Goal: Task Accomplishment & Management: Manage account settings

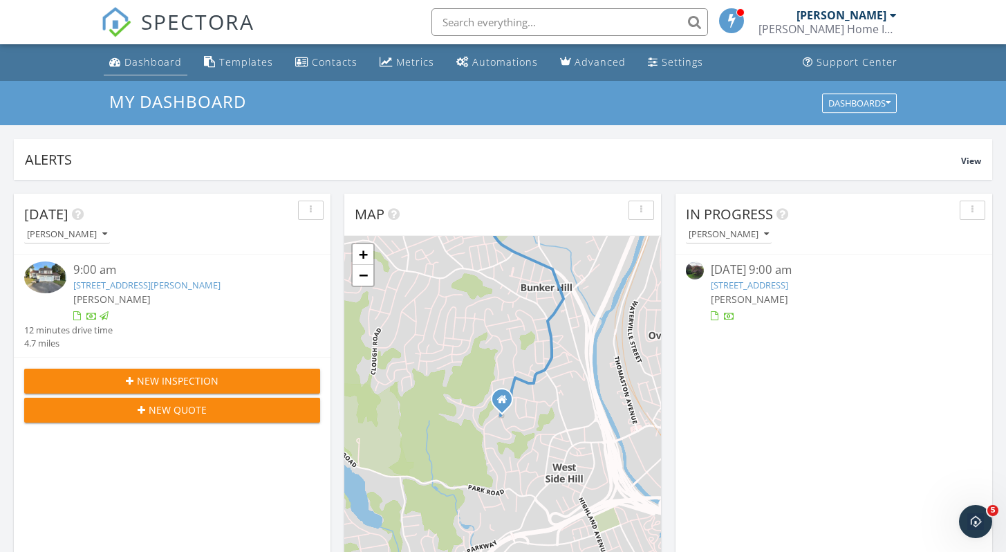
click at [146, 57] on div "Dashboard" at bounding box center [153, 61] width 57 height 13
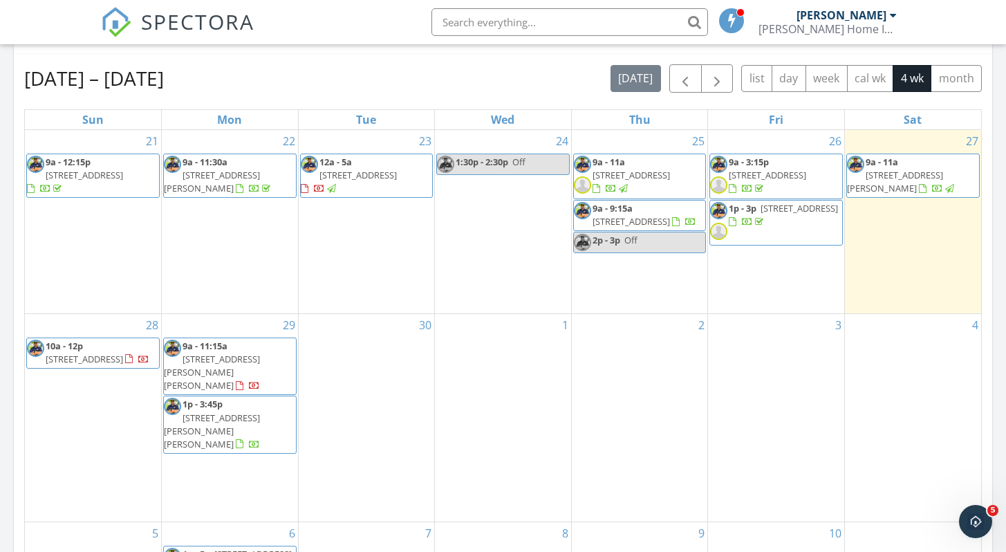
scroll to position [658, 0]
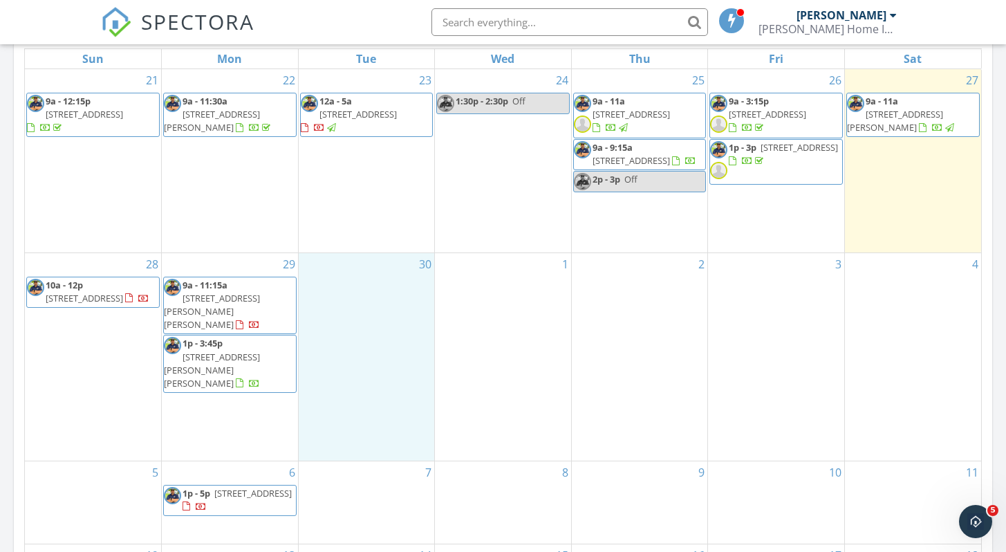
click at [367, 306] on div "30" at bounding box center [367, 357] width 136 height 208
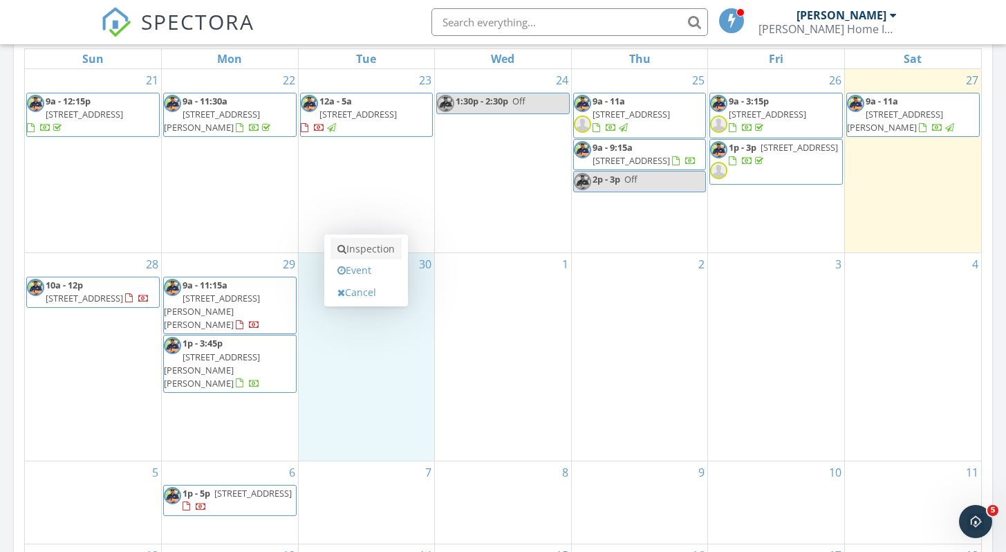
click at [369, 252] on link "Inspection" at bounding box center [366, 249] width 71 height 22
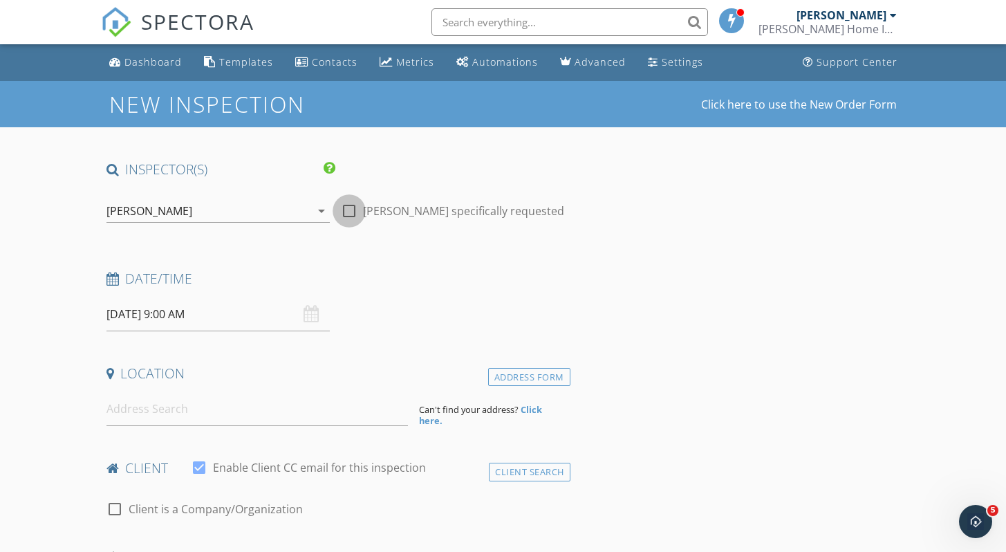
click at [349, 216] on div at bounding box center [350, 211] width 24 height 24
checkbox input "true"
click at [174, 318] on input "09/30/2025 9:00 AM" at bounding box center [219, 314] width 224 height 34
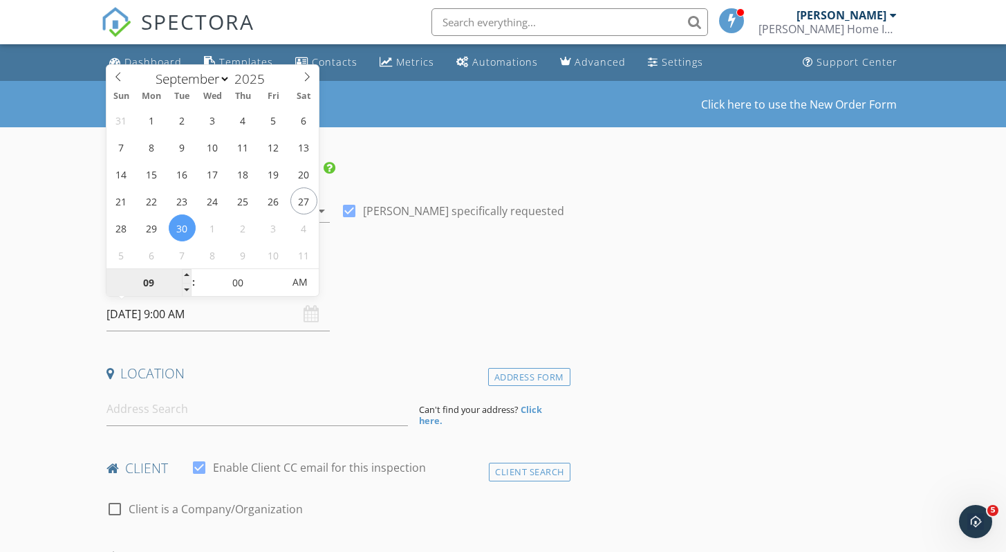
click at [152, 288] on input "09" at bounding box center [149, 283] width 85 height 28
type input "02"
type input "[DATE] 2:00 PM"
click at [300, 283] on span "PM" at bounding box center [300, 282] width 38 height 28
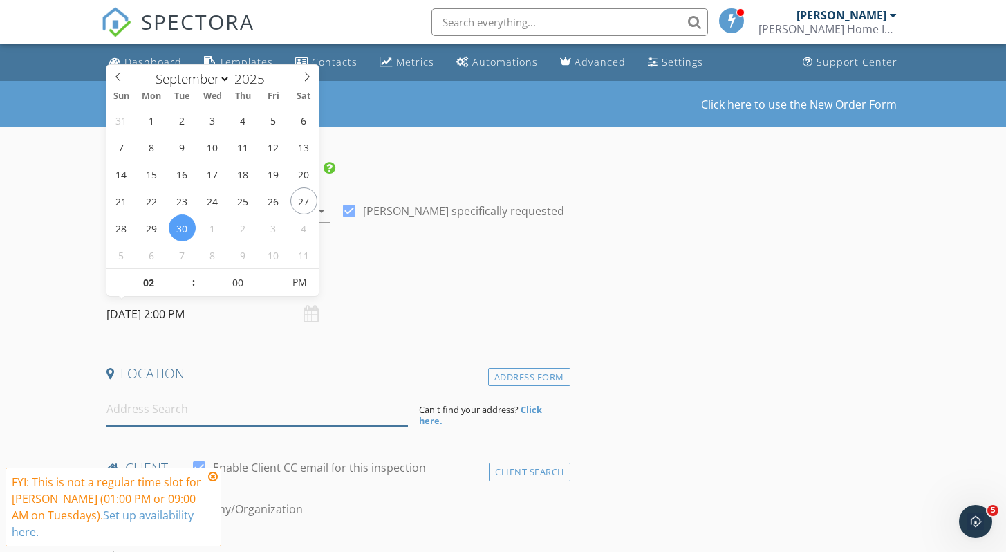
click at [151, 416] on input at bounding box center [258, 409] width 302 height 34
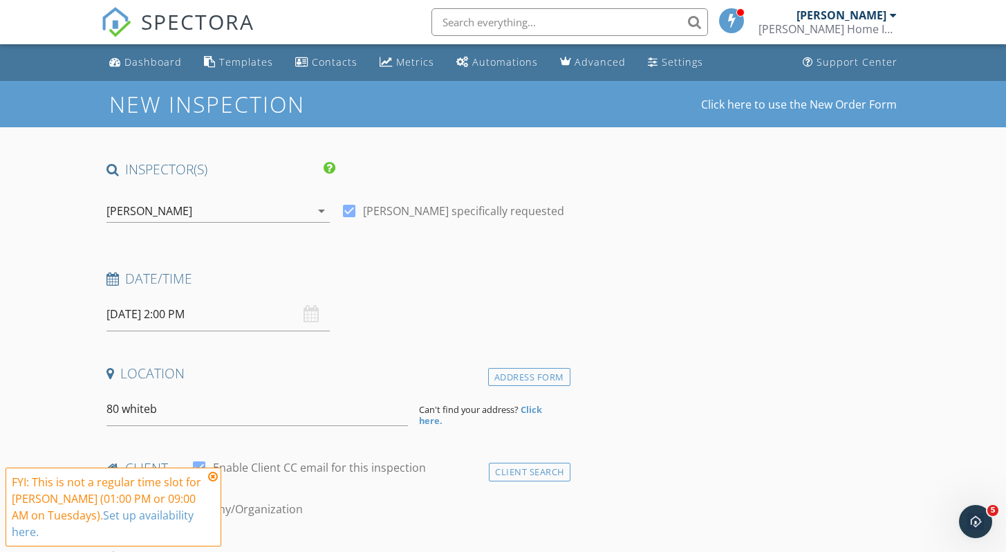
click at [212, 479] on icon at bounding box center [213, 476] width 10 height 11
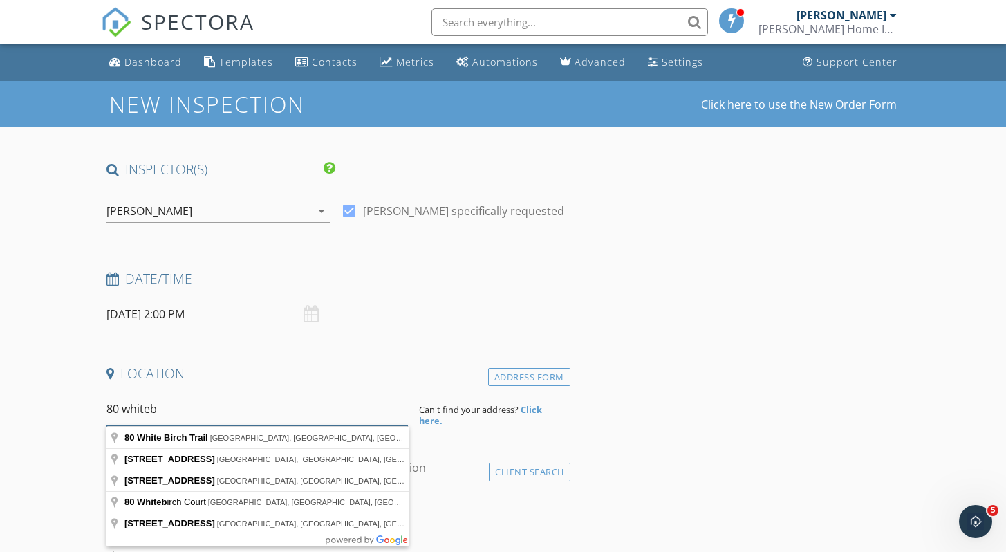
click at [167, 412] on input "80 whiteb" at bounding box center [258, 409] width 302 height 34
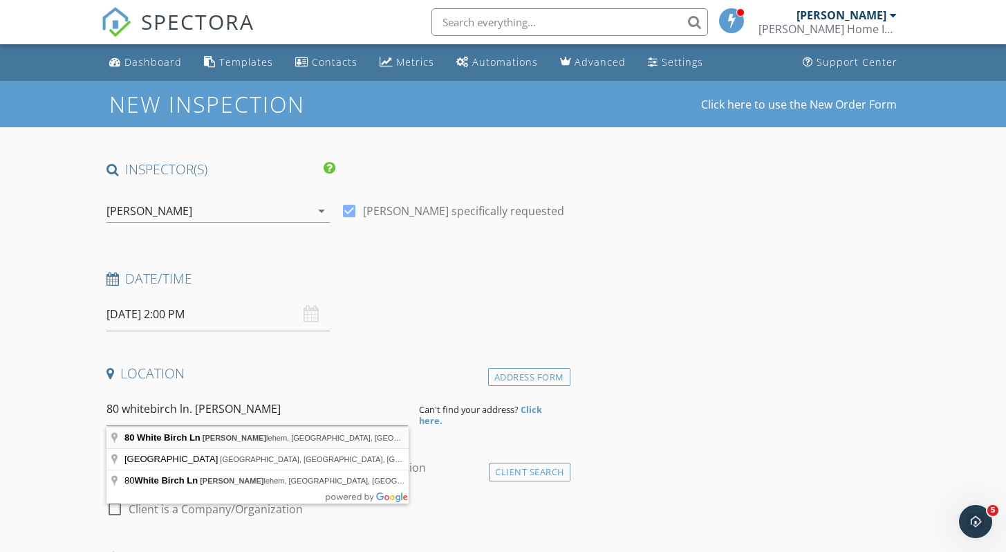
type input "80 White Birch Ln, Bethlehem, CT, USA"
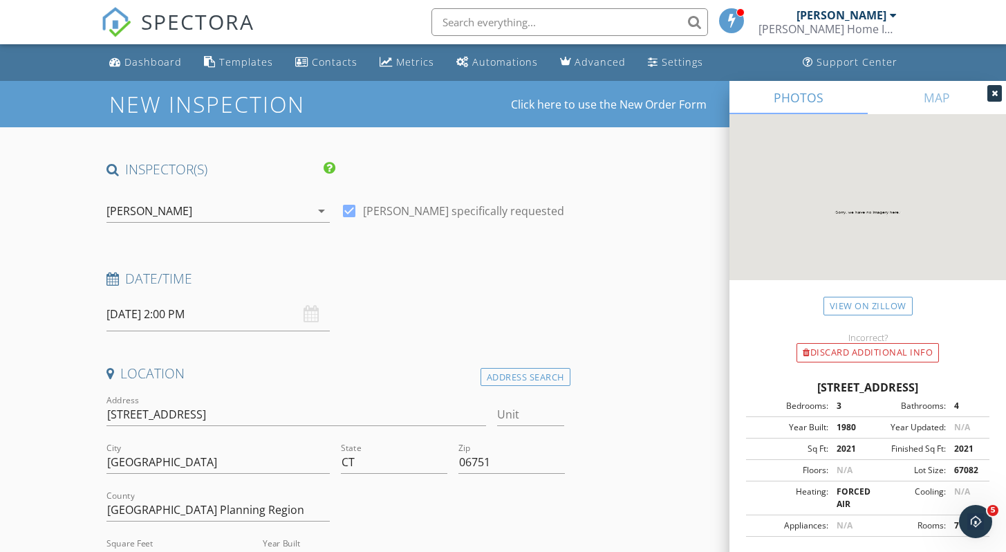
click at [995, 93] on icon at bounding box center [995, 93] width 6 height 8
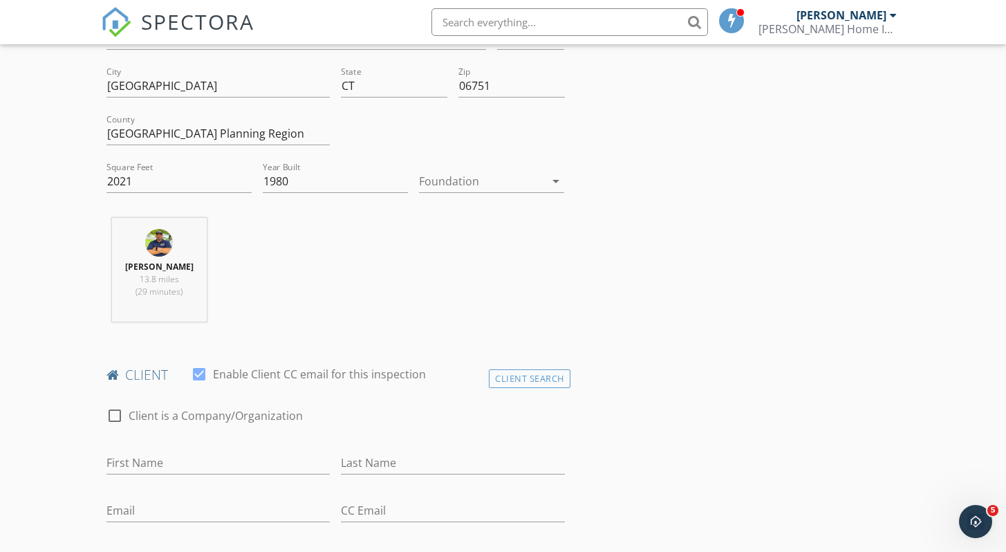
scroll to position [381, 0]
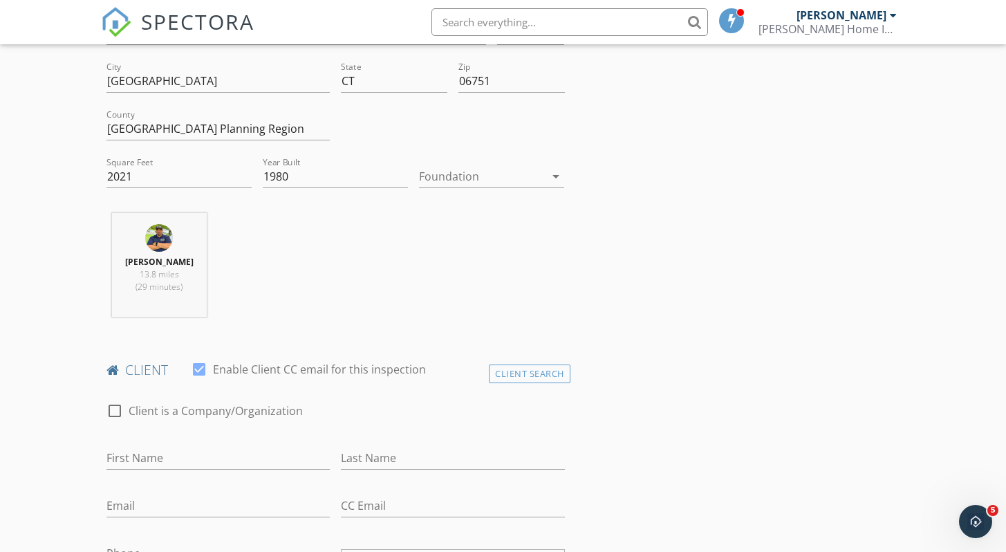
click at [468, 178] on div at bounding box center [482, 176] width 126 height 22
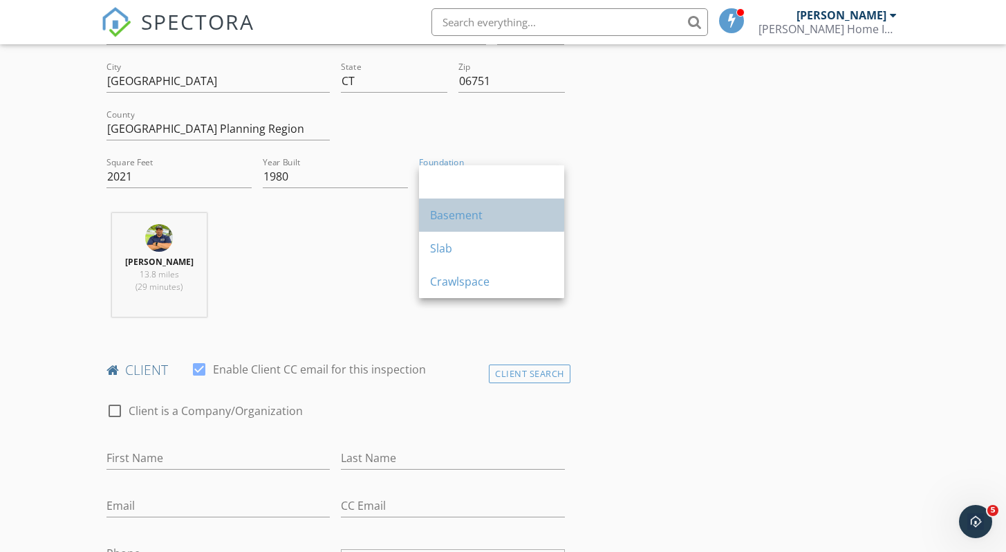
click at [459, 217] on div "Basement" at bounding box center [491, 215] width 123 height 17
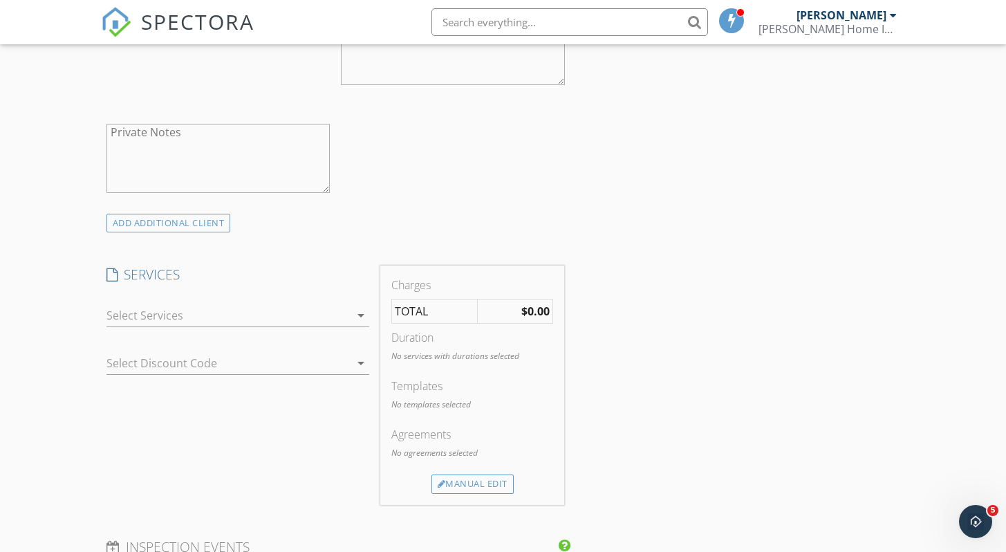
scroll to position [948, 0]
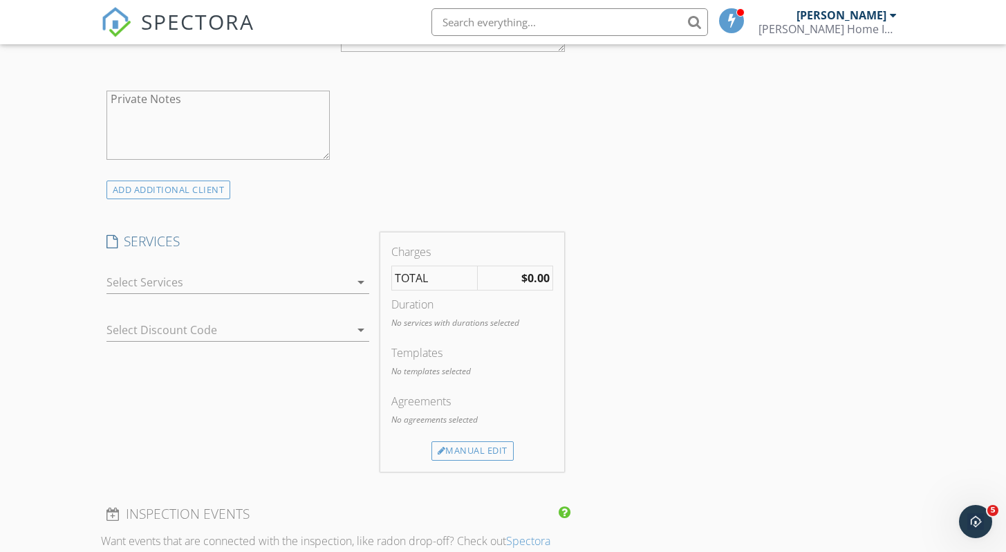
click at [187, 288] on div at bounding box center [228, 282] width 243 height 22
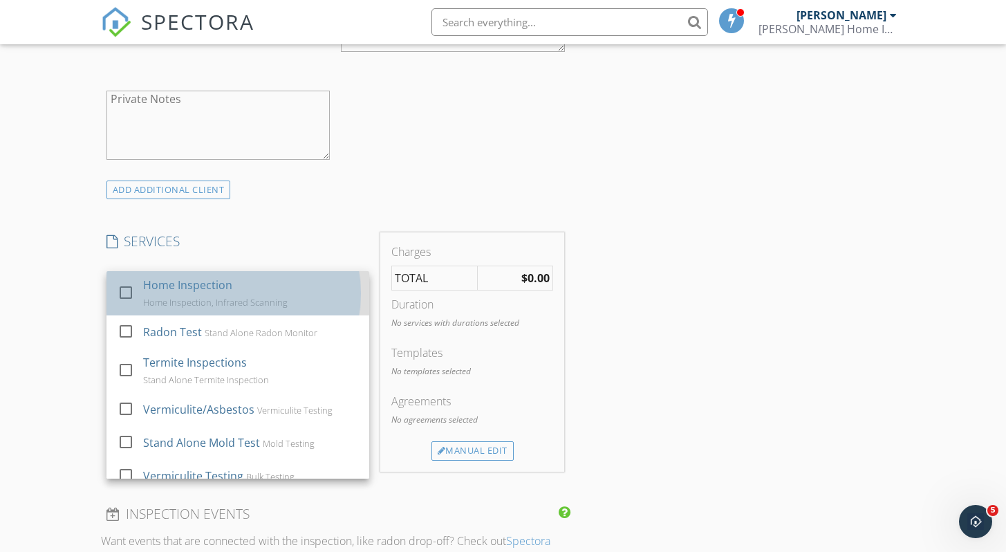
click at [183, 291] on div "Home Inspection" at bounding box center [187, 285] width 89 height 17
checkbox input "true"
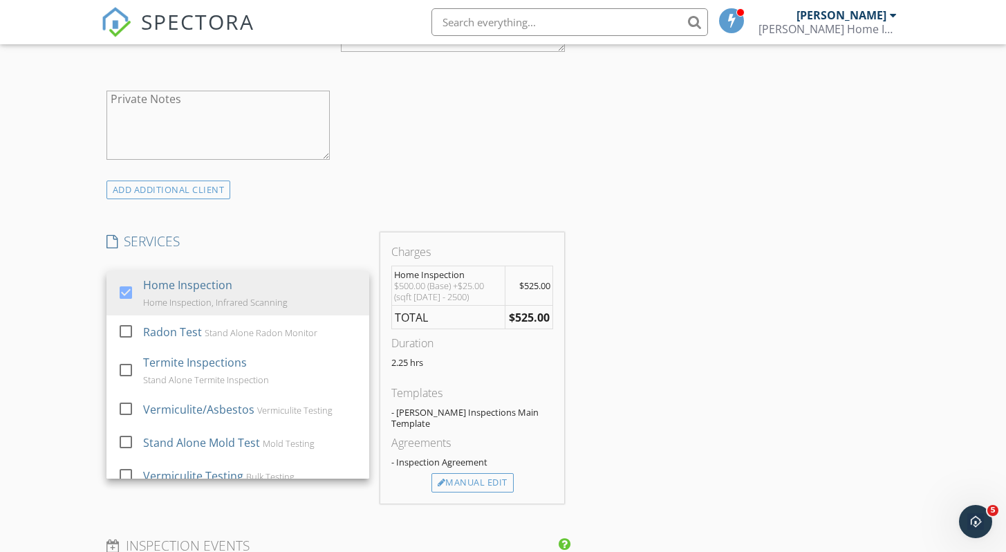
click at [66, 332] on div "New Inspection Click here to use the New Order Form INSPECTOR(S) check_box Ralp…" at bounding box center [503, 417] width 1006 height 2568
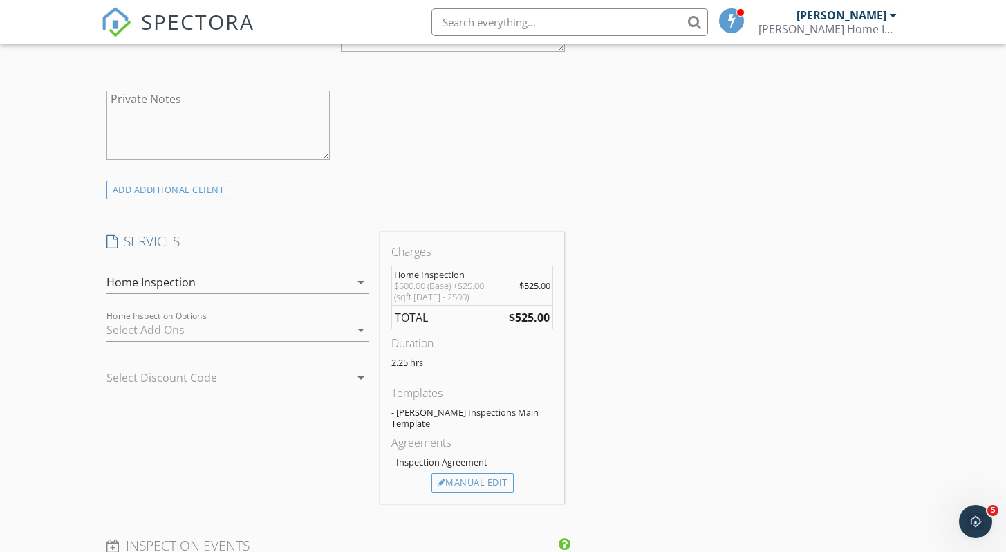
click at [134, 333] on div at bounding box center [228, 330] width 243 height 22
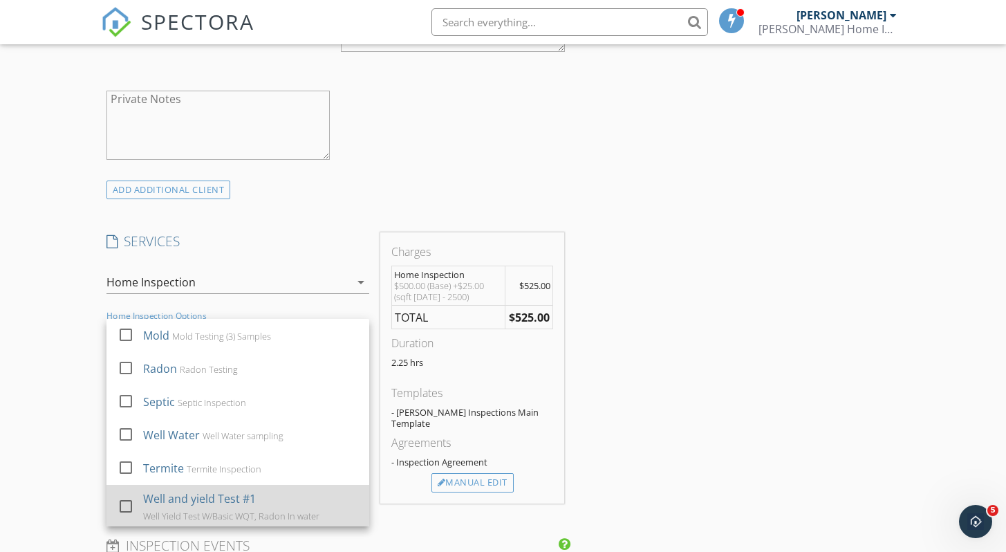
click at [125, 502] on div at bounding box center [126, 507] width 24 height 24
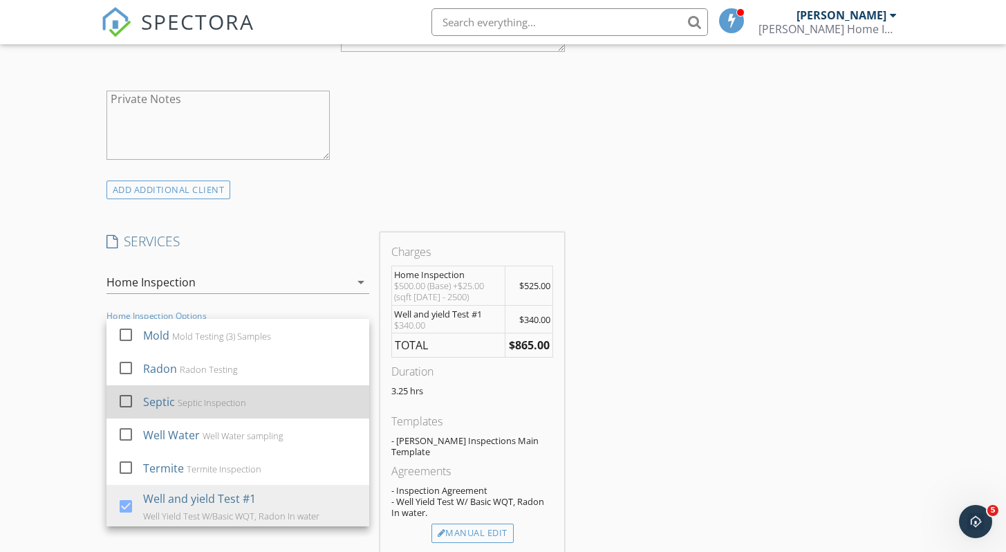
click at [127, 401] on div at bounding box center [126, 401] width 24 height 24
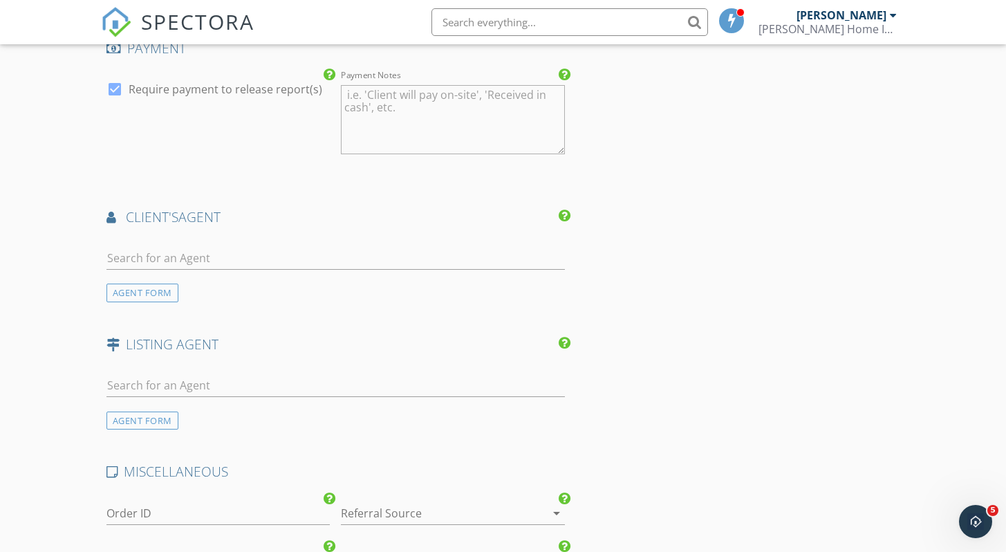
scroll to position [1652, 0]
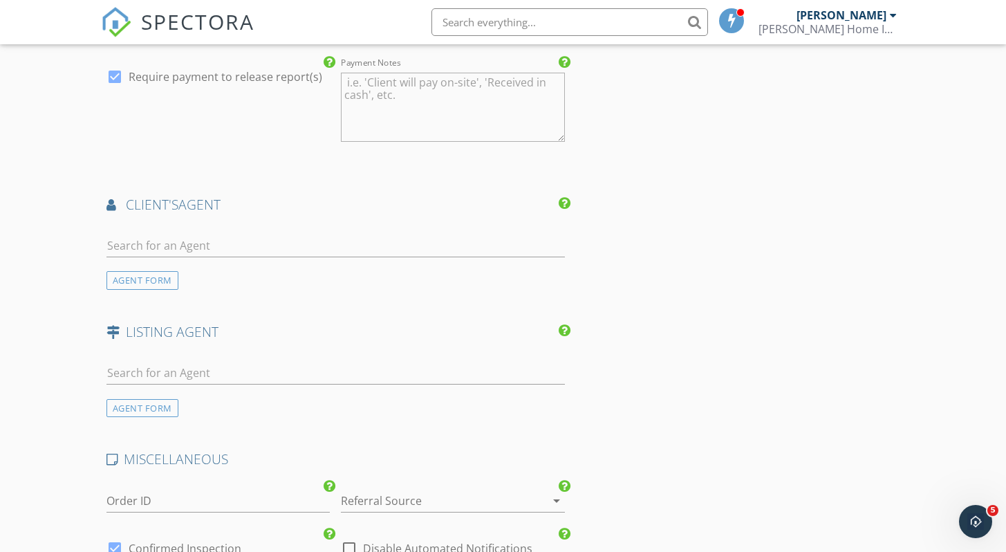
click at [400, 490] on div at bounding box center [433, 501] width 185 height 22
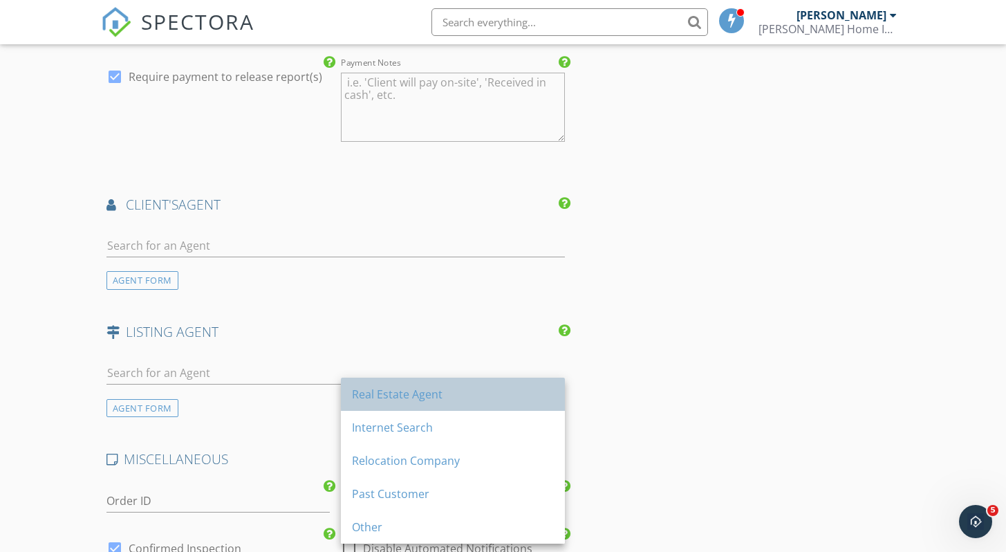
click at [405, 396] on div "Real Estate Agent" at bounding box center [453, 394] width 202 height 17
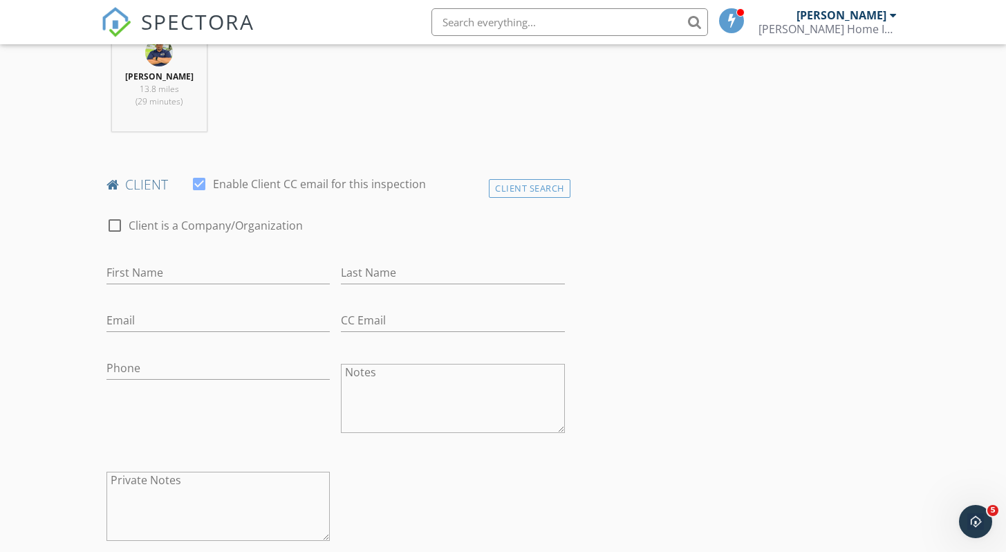
scroll to position [592, 0]
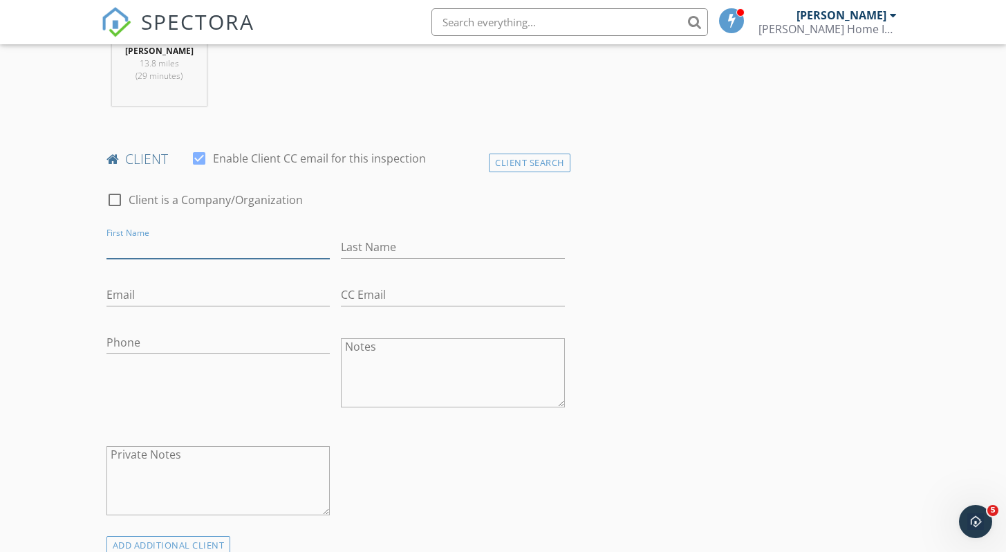
click at [149, 245] on input "First Name" at bounding box center [219, 247] width 224 height 23
click at [134, 248] on input "Brayben" at bounding box center [219, 247] width 224 height 23
type input "Brayden"
click at [358, 246] on input "Last Name" at bounding box center [453, 247] width 224 height 23
type input "[PERSON_NAME]"
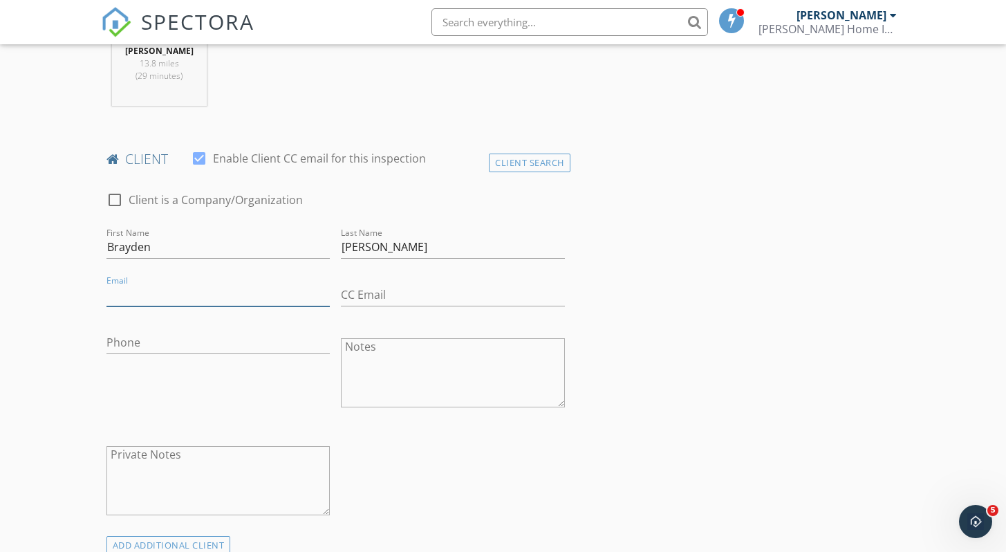
click at [166, 297] on input "Email" at bounding box center [219, 295] width 224 height 23
click at [113, 295] on input "Braydenalves4" at bounding box center [219, 295] width 224 height 23
click at [193, 296] on input "braydenalves4" at bounding box center [219, 295] width 224 height 23
type input "[EMAIL_ADDRESS][DOMAIN_NAME]"
click at [154, 356] on div "Phone" at bounding box center [219, 349] width 224 height 37
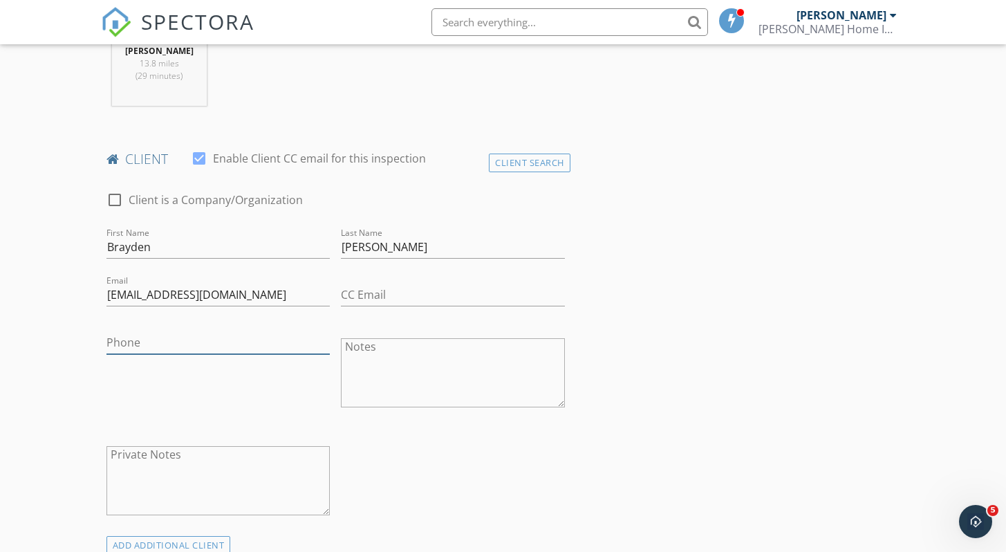
click at [156, 348] on input "Phone" at bounding box center [219, 342] width 224 height 23
type input "[PHONE_NUMBER]"
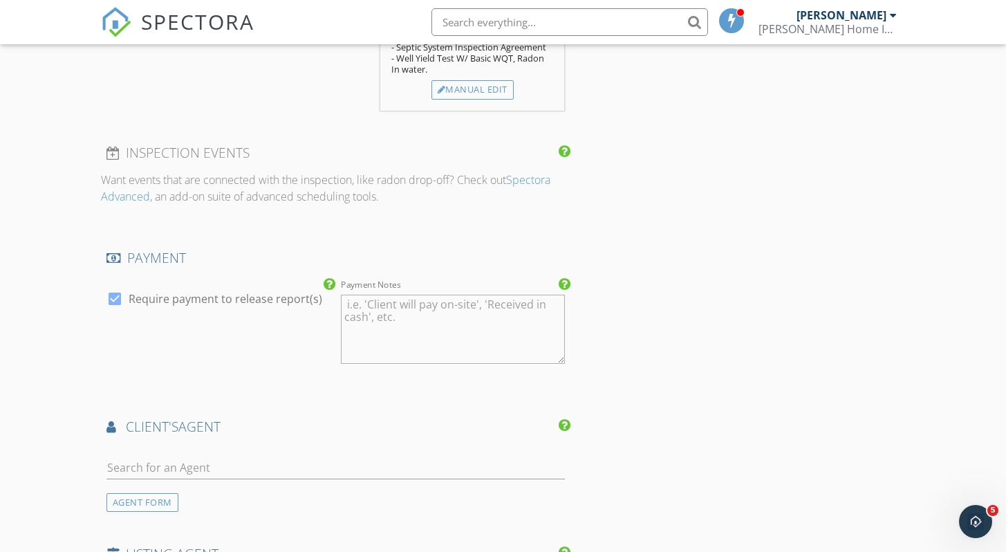
scroll to position [1592, 0]
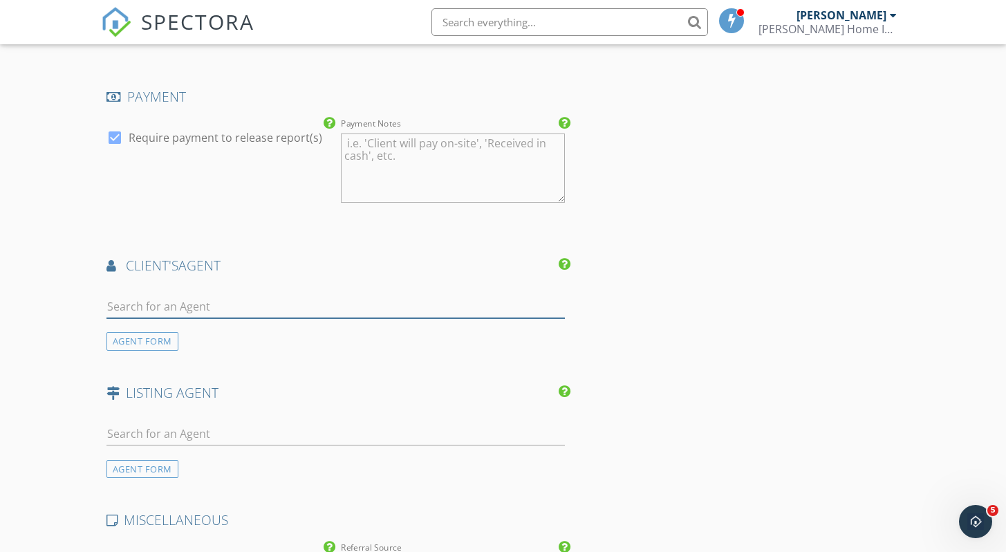
click at [187, 295] on input "text" at bounding box center [336, 306] width 459 height 23
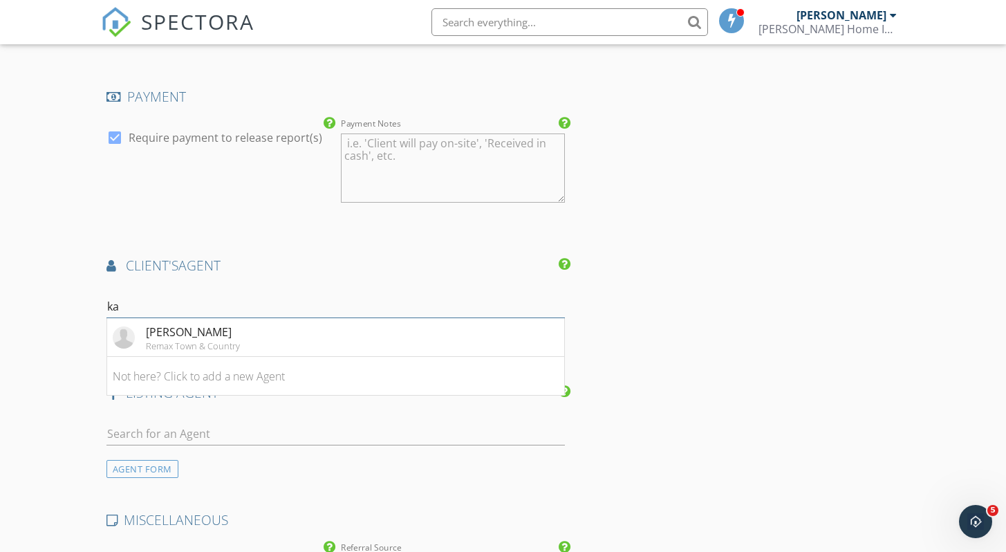
type input "k"
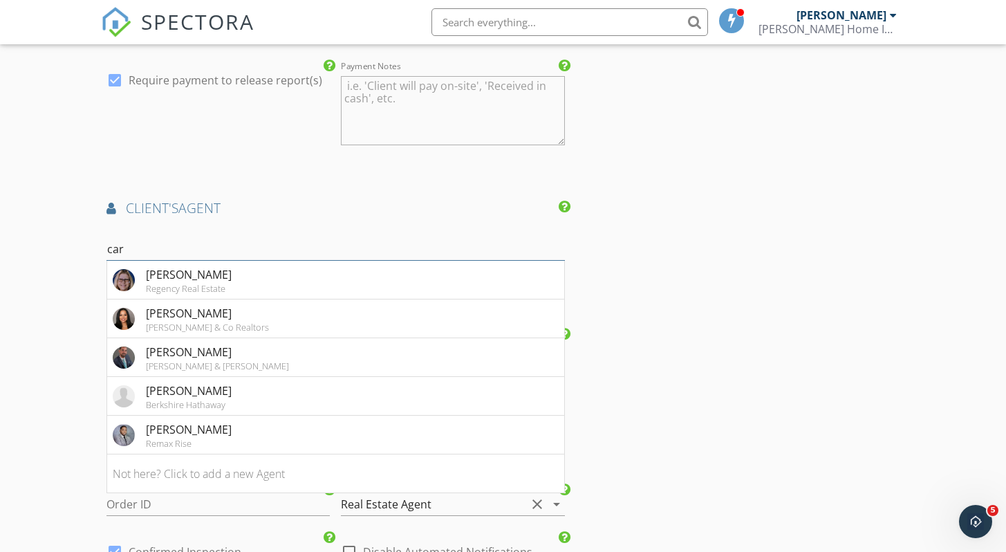
scroll to position [1495, 0]
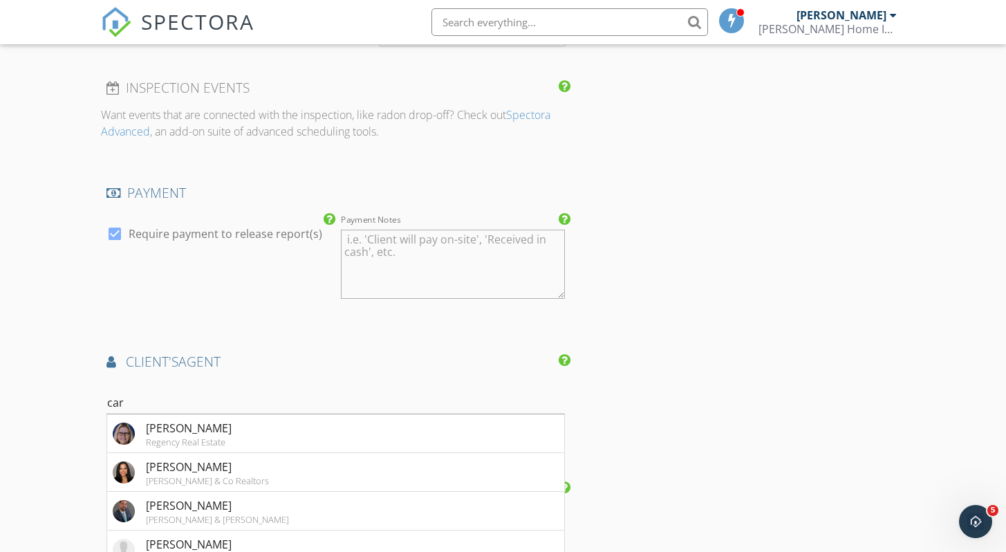
click at [371, 380] on div "car Carol Butkevich Regency Real Estate Carmen Flores Flores & Co Realtors Bren…" at bounding box center [336, 413] width 470 height 66
click at [227, 383] on div "car" at bounding box center [336, 405] width 459 height 45
click at [129, 391] on input "car" at bounding box center [336, 402] width 459 height 23
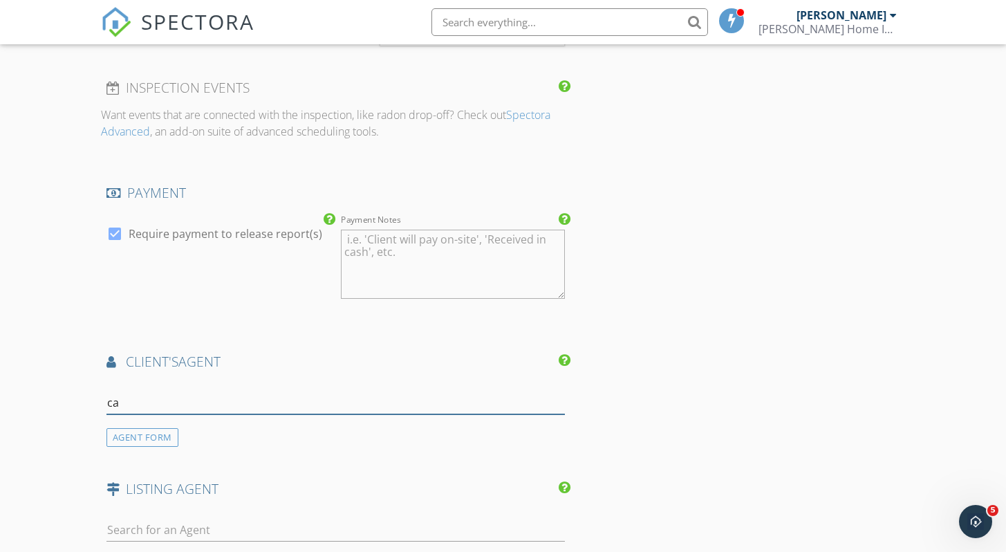
type input "c"
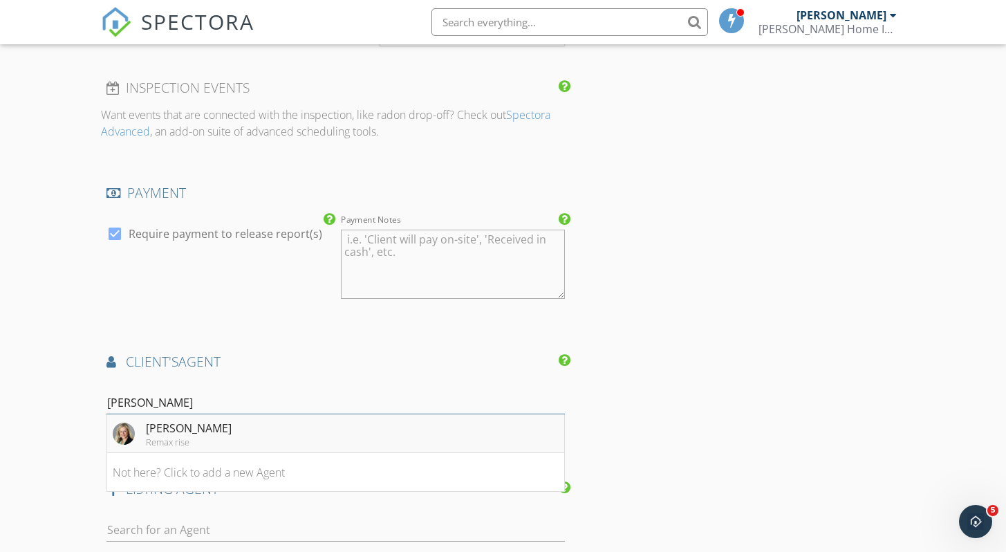
type input "[PERSON_NAME]"
click at [173, 436] on div "Remax rise" at bounding box center [189, 441] width 86 height 11
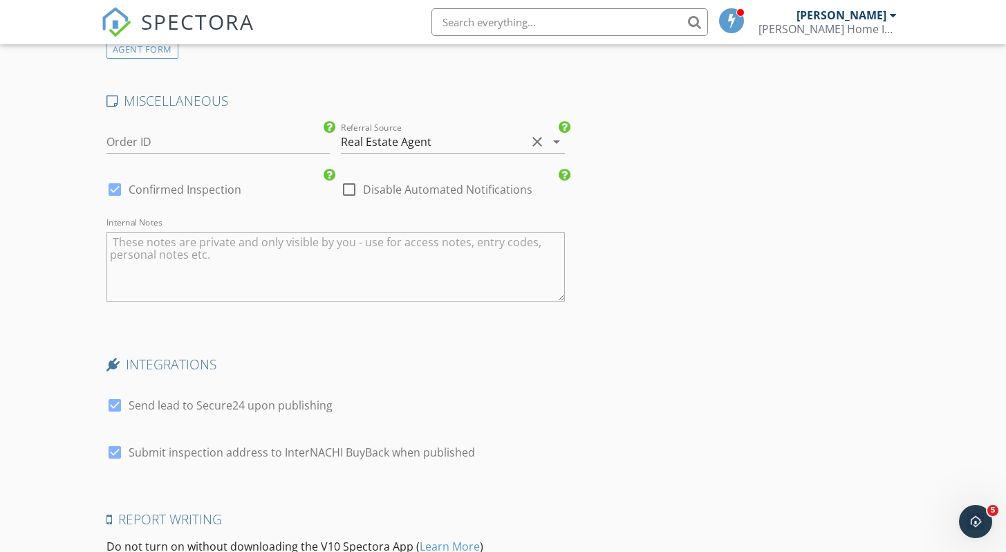
scroll to position [2489, 0]
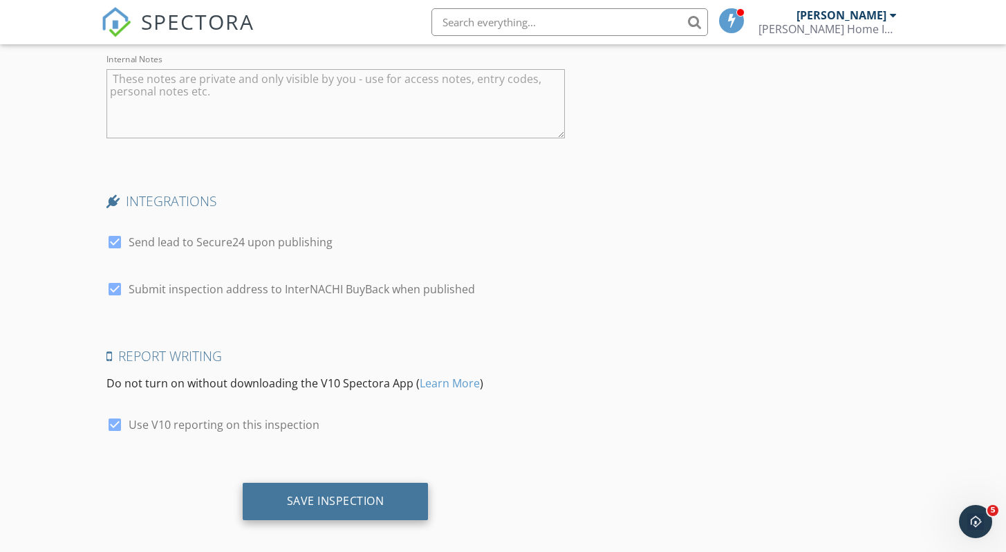
click at [379, 494] on div "Save Inspection" at bounding box center [336, 501] width 98 height 14
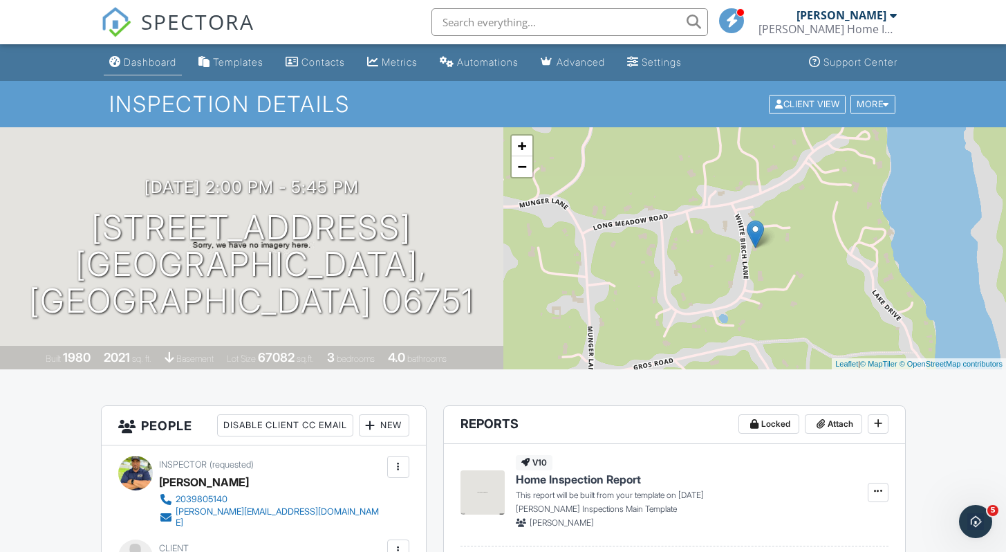
click at [163, 66] on div "Dashboard" at bounding box center [150, 62] width 53 height 12
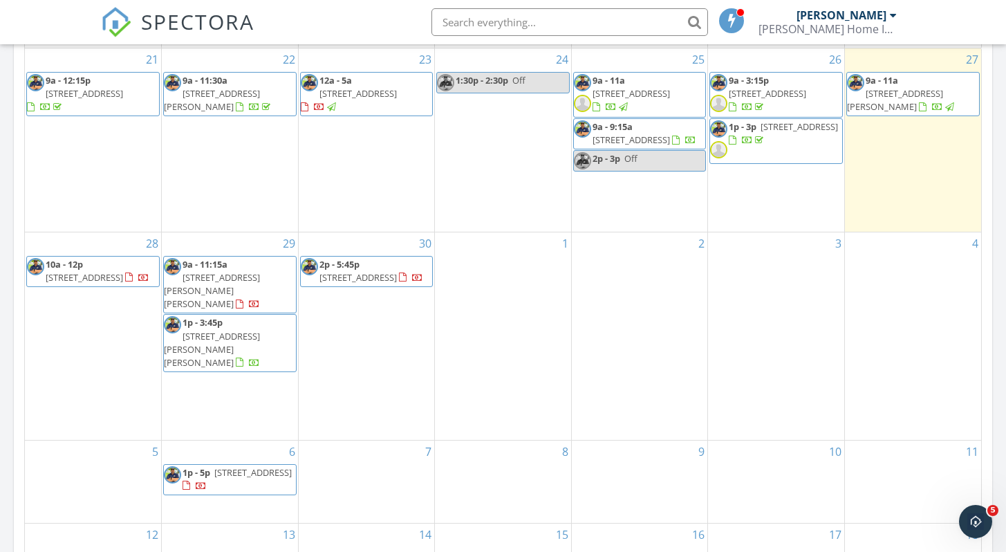
scroll to position [677, 0]
click at [999, 52] on div "Today Ralph Deleon 9:00 am 33 Mallory Rd, Watertown, CT 06795 Ralph Deleon 12 m…" at bounding box center [503, 132] width 1006 height 1259
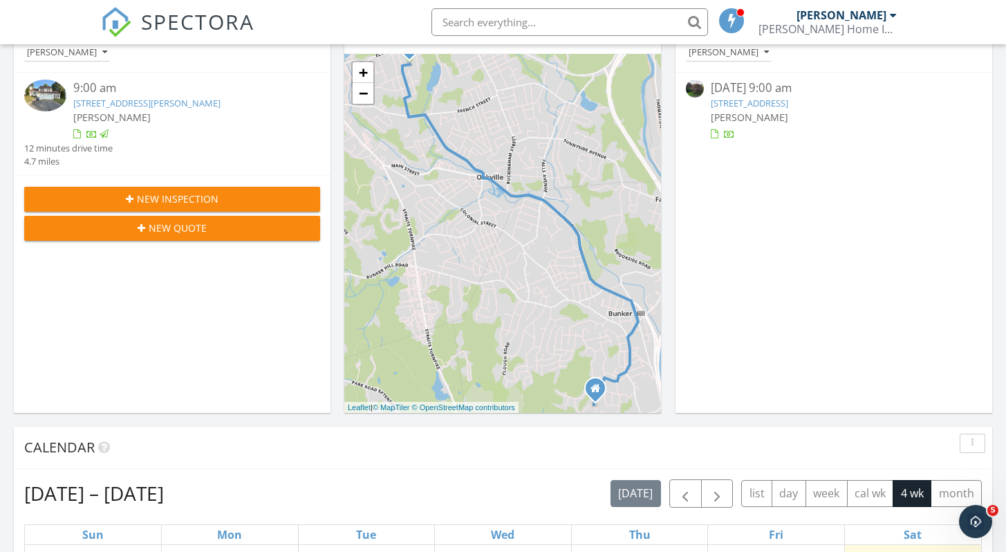
scroll to position [0, 0]
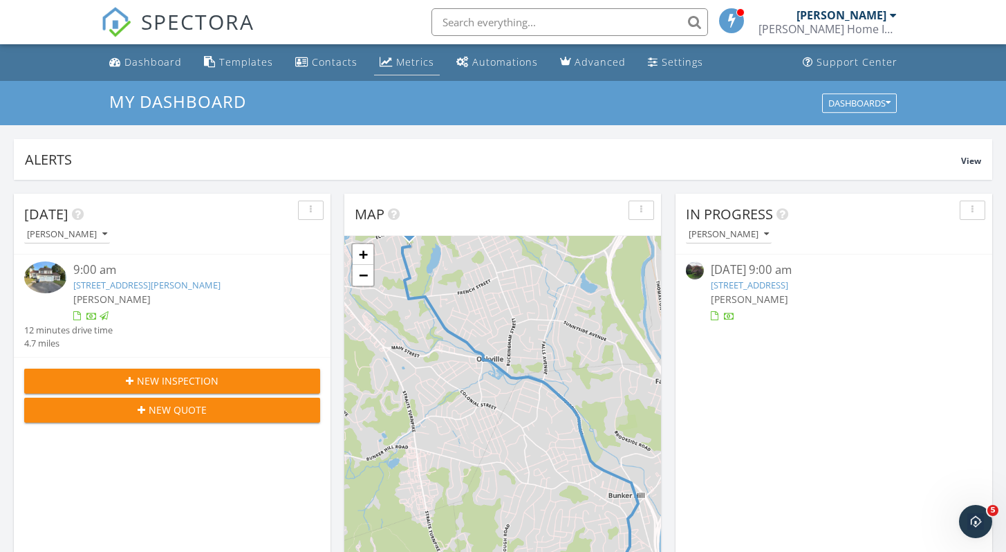
click at [415, 64] on div "Metrics" at bounding box center [415, 61] width 38 height 13
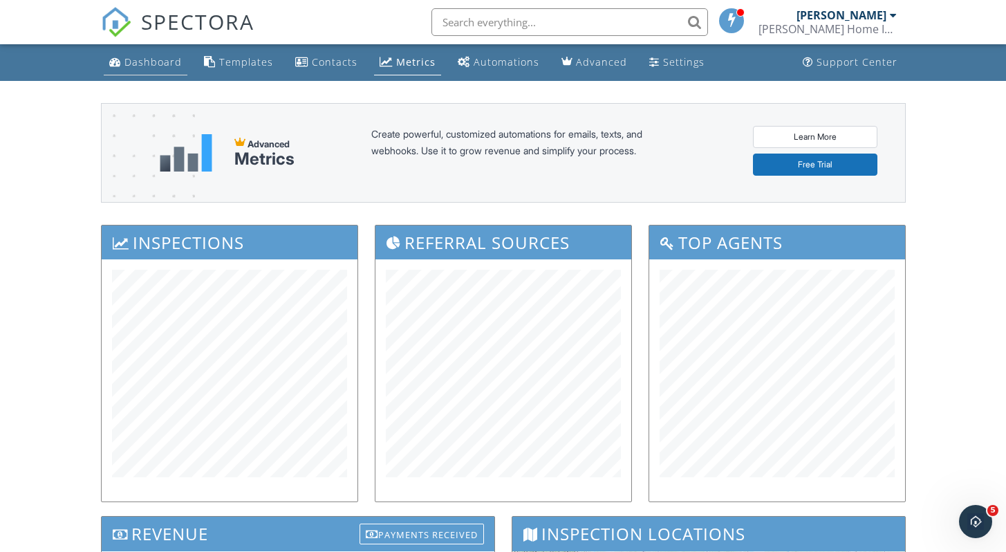
click at [164, 64] on div "Dashboard" at bounding box center [153, 61] width 57 height 13
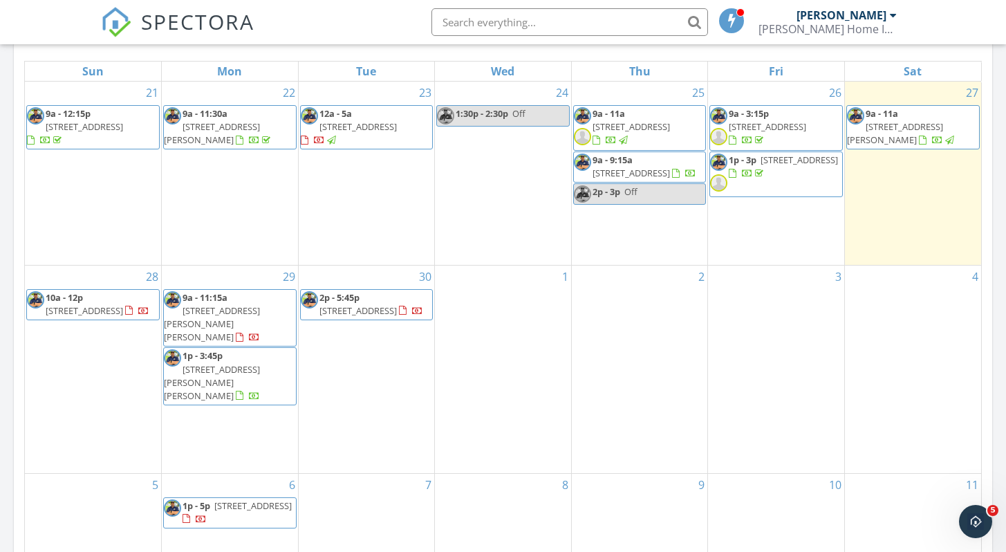
scroll to position [647, 0]
click at [362, 315] on span "[STREET_ADDRESS]" at bounding box center [358, 309] width 77 height 12
click at [362, 340] on div at bounding box center [503, 276] width 1006 height 552
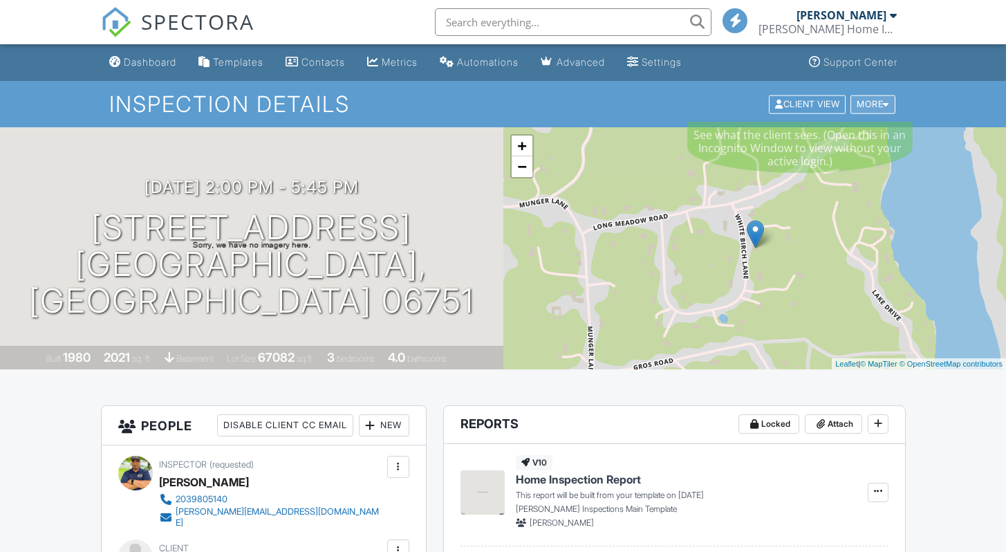
click at [864, 104] on div "More" at bounding box center [873, 104] width 45 height 19
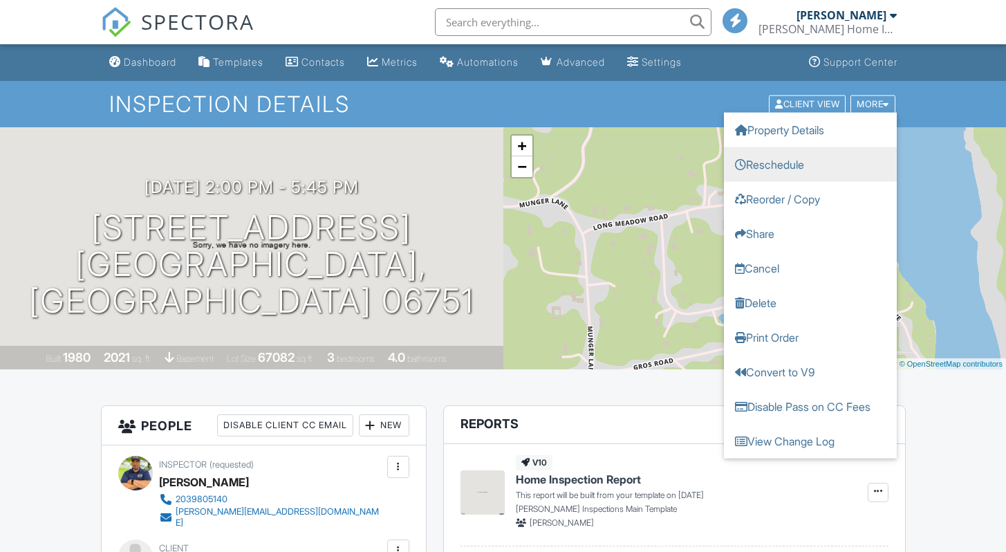
click at [809, 165] on link "Reschedule" at bounding box center [810, 164] width 173 height 35
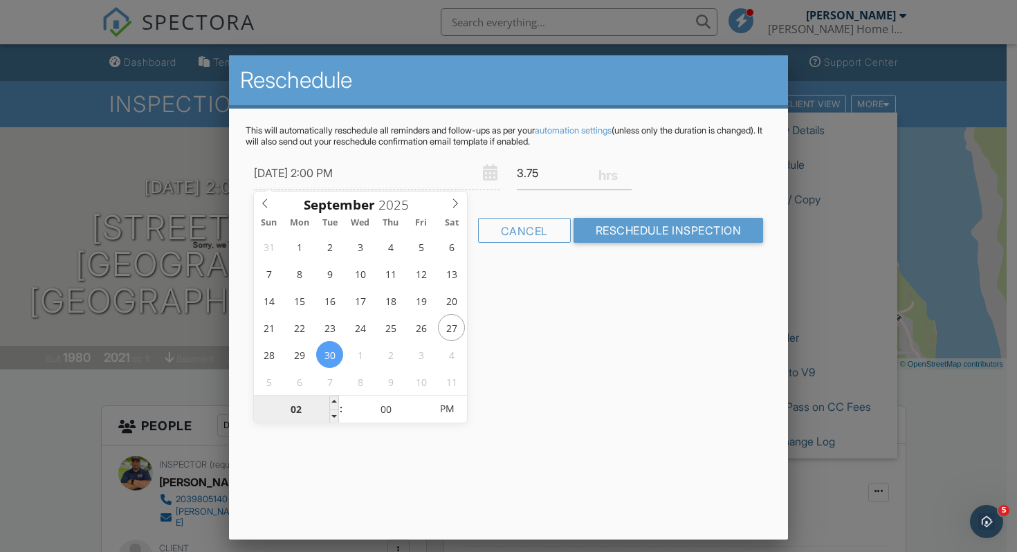
click at [300, 411] on input "02" at bounding box center [296, 410] width 85 height 28
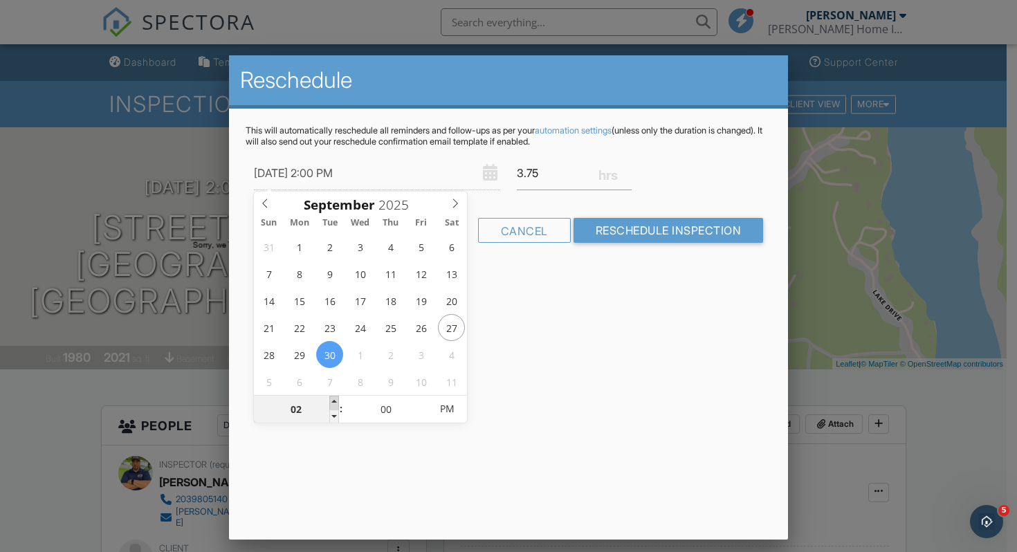
type input "[DATE] 3:00 PM"
type input "03"
click at [332, 402] on span at bounding box center [334, 403] width 10 height 14
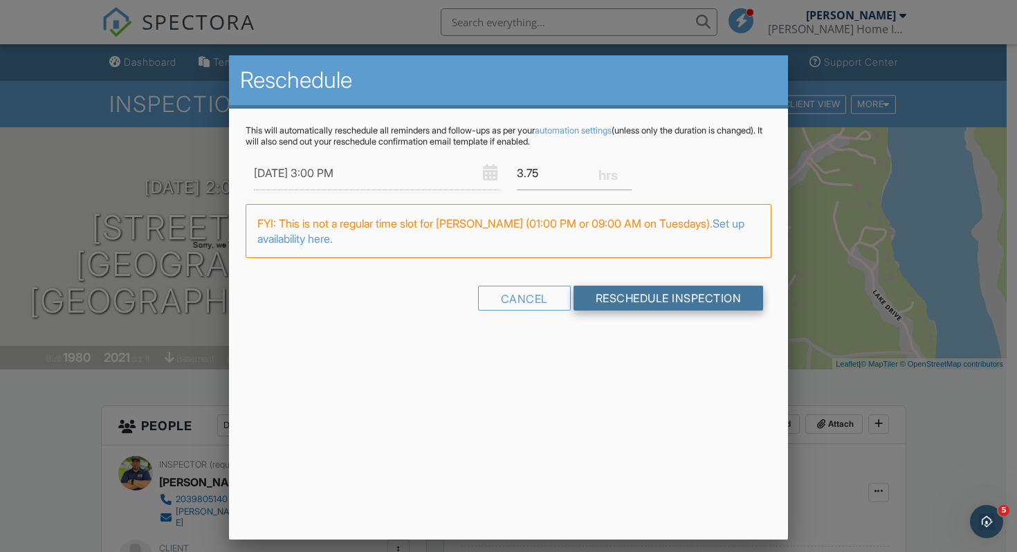
click at [658, 304] on input "Reschedule Inspection" at bounding box center [668, 298] width 190 height 25
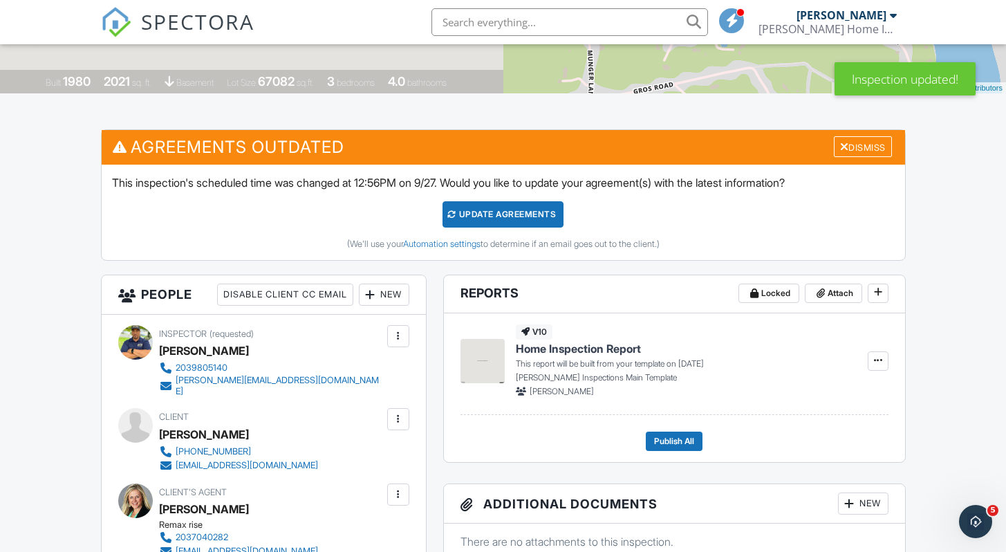
scroll to position [249, 0]
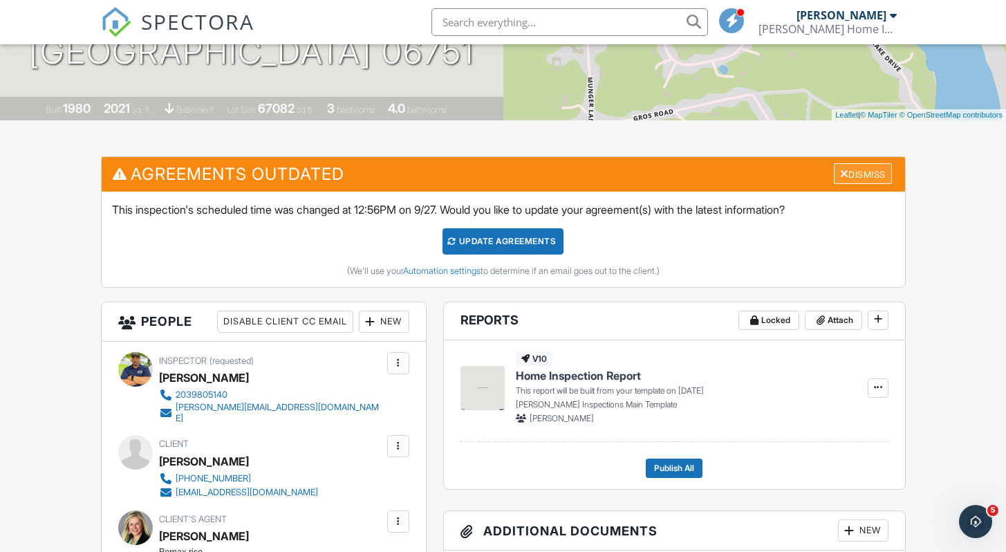
click at [840, 173] on div at bounding box center [844, 173] width 9 height 11
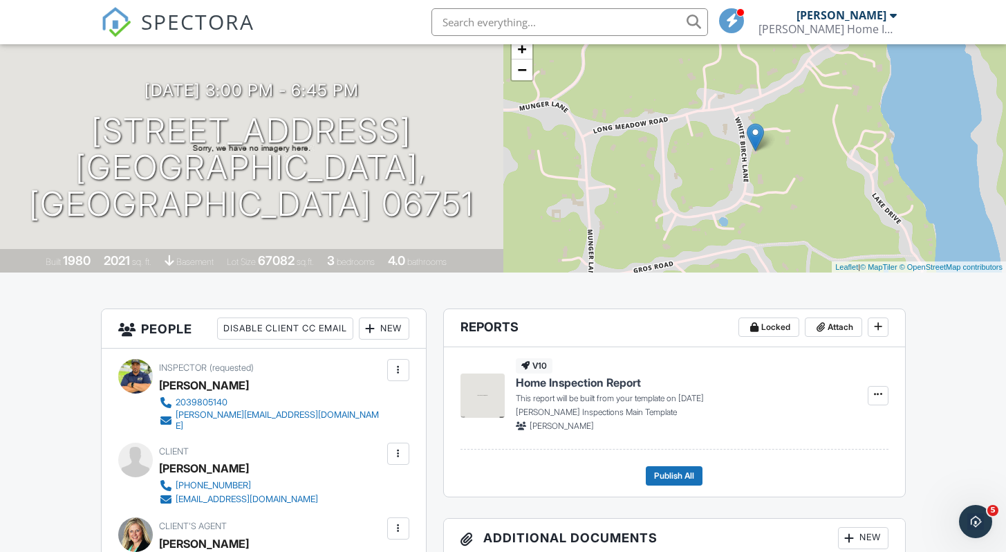
scroll to position [92, 0]
